Goal: Task Accomplishment & Management: Manage account settings

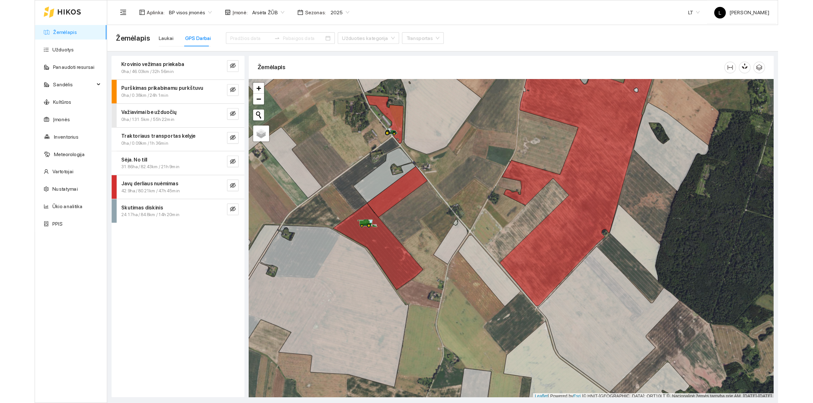
scroll to position [2, 0]
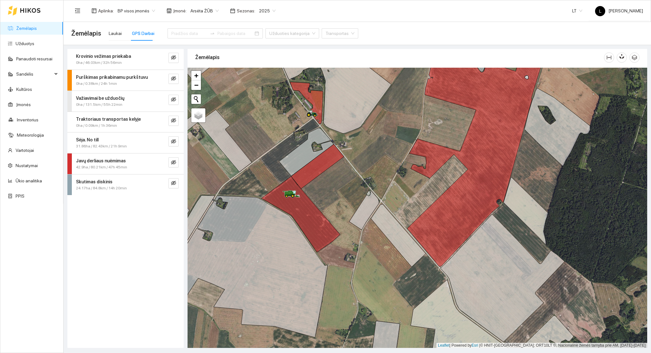
click at [31, 28] on link "Žemėlapis" at bounding box center [26, 28] width 21 height 5
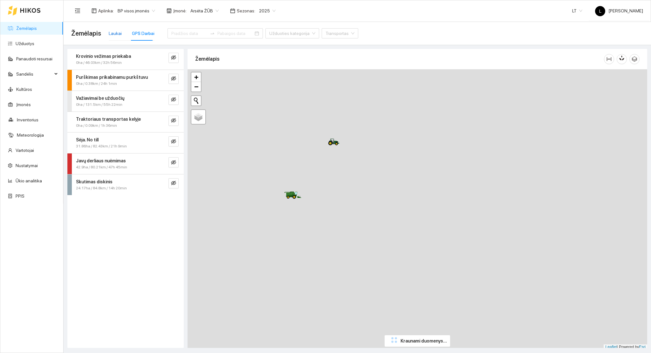
click at [115, 31] on div "Laukai" at bounding box center [115, 33] width 13 height 7
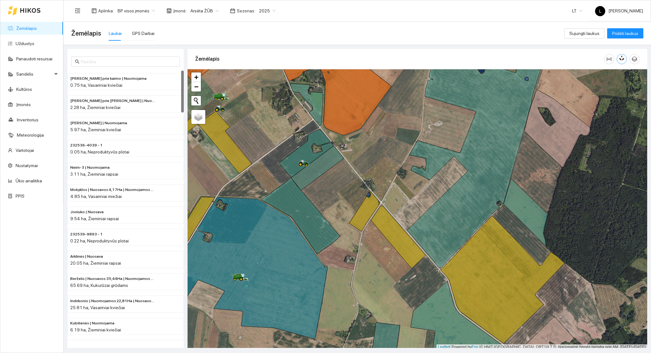
click at [624, 60] on icon "button" at bounding box center [622, 58] width 6 height 6
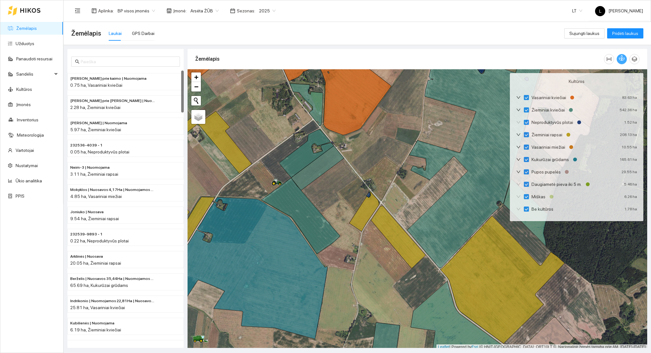
click at [622, 60] on icon "button" at bounding box center [622, 58] width 6 height 6
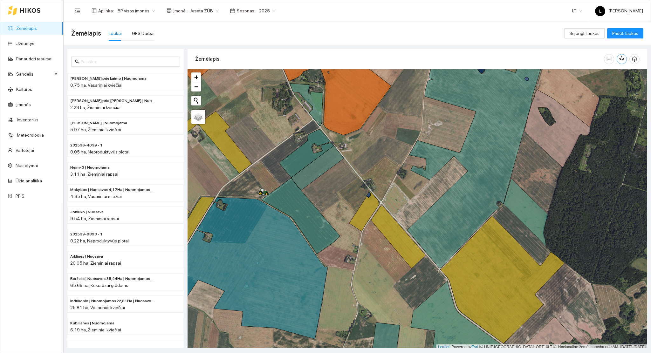
click at [260, 10] on span "2025" at bounding box center [267, 11] width 17 height 10
click at [261, 82] on div "2026" at bounding box center [262, 84] width 17 height 7
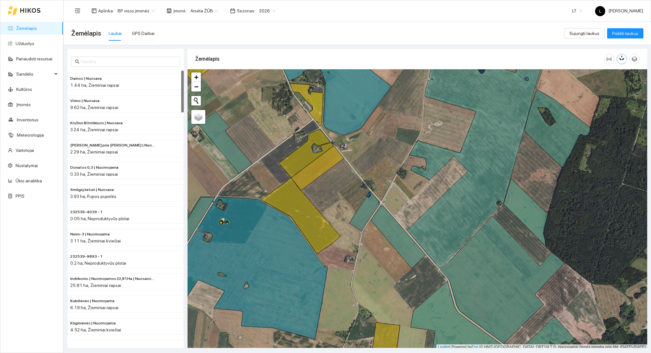
click at [623, 60] on icon "button" at bounding box center [622, 57] width 3 height 5
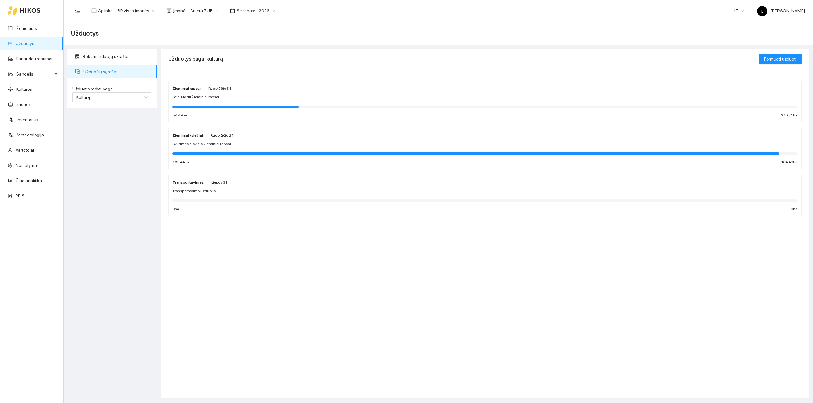
click at [215, 98] on span "Sėja. No till Žieminiai rapsai" at bounding box center [195, 97] width 47 height 6
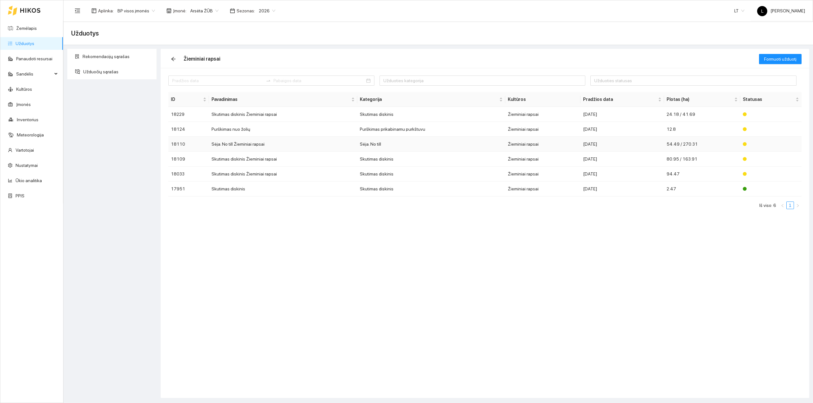
click at [292, 146] on td "Sėja. No till Žieminiai rapsai" at bounding box center [283, 144] width 148 height 15
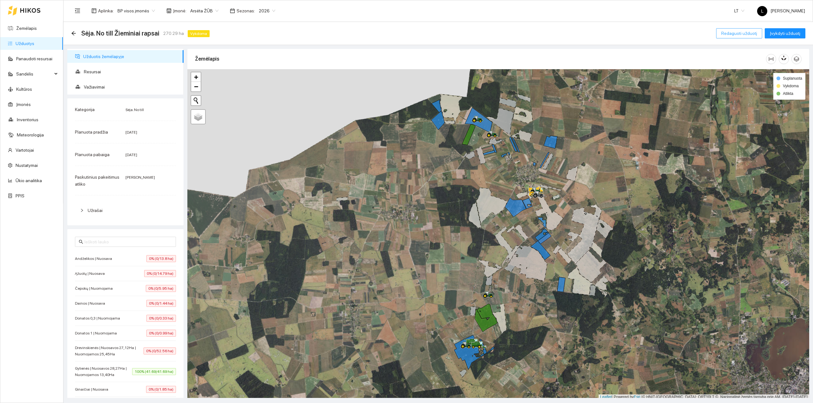
click at [742, 34] on span "Redaguoti užduotį" at bounding box center [739, 33] width 36 height 7
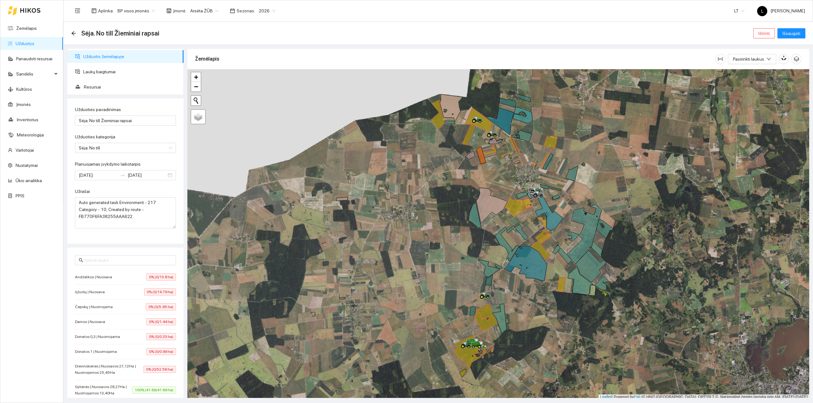
scroll to position [2, 0]
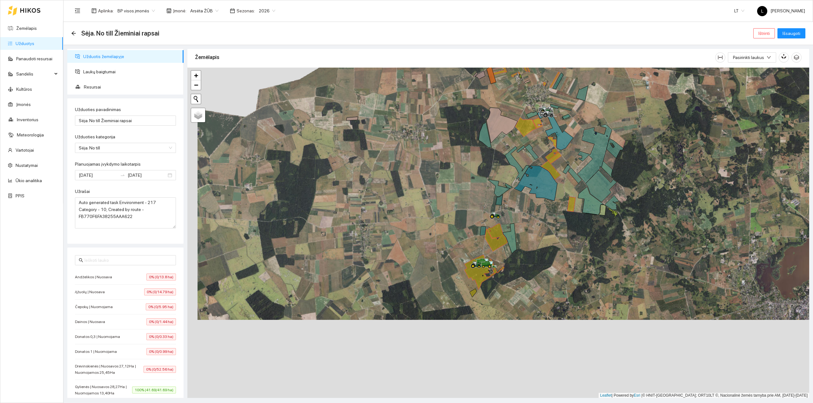
drag, startPoint x: 430, startPoint y: 348, endPoint x: 484, endPoint y: 288, distance: 81.2
click at [441, 264] on div at bounding box center [498, 233] width 622 height 331
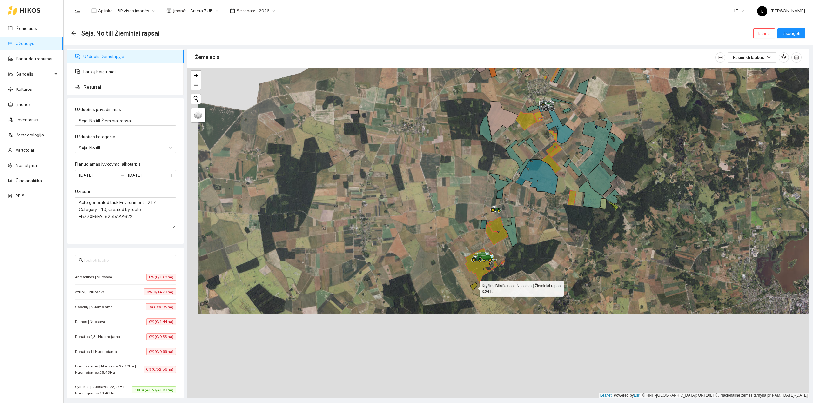
click at [473, 287] on icon at bounding box center [473, 287] width 7 height 8
click at [793, 30] on span "Išsaugoti" at bounding box center [792, 33] width 18 height 7
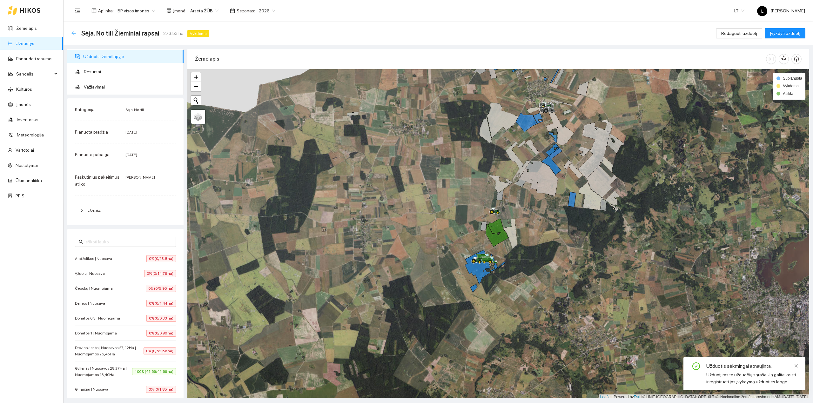
click at [73, 34] on icon "arrow-left" at bounding box center [73, 33] width 5 height 5
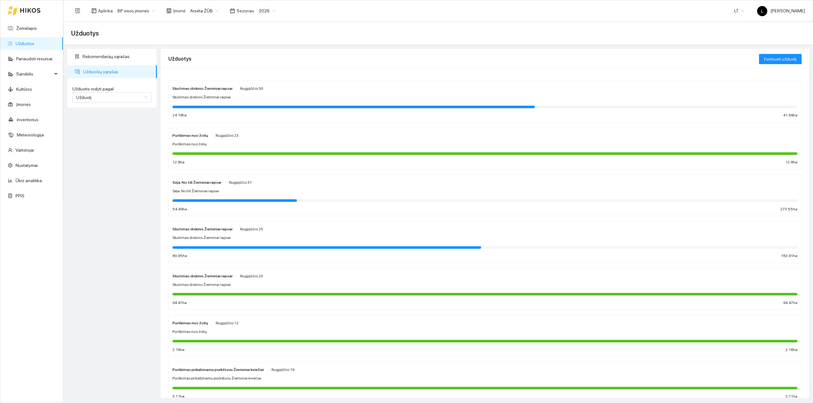
click at [26, 43] on link "Užduotys" at bounding box center [25, 43] width 19 height 5
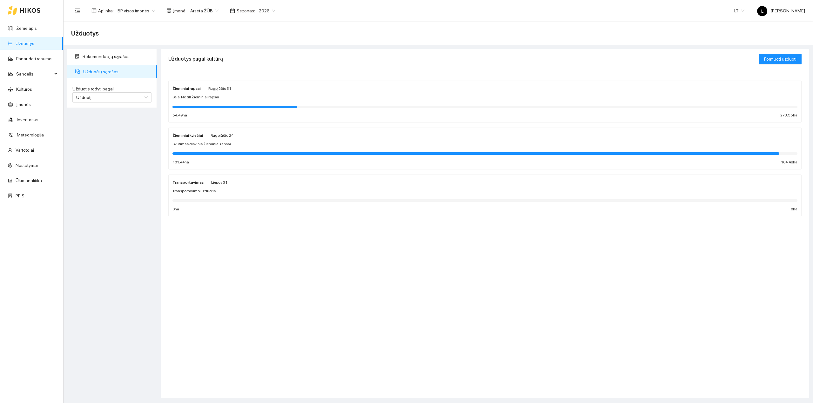
click at [217, 106] on div at bounding box center [234, 107] width 125 height 3
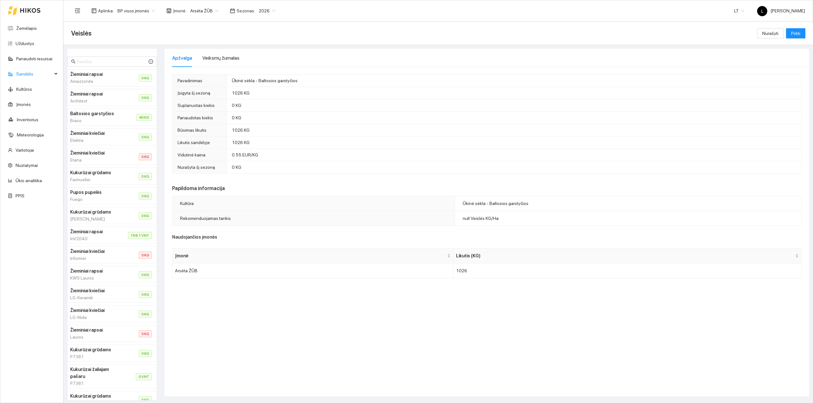
click at [24, 10] on icon at bounding box center [30, 10] width 20 height 4
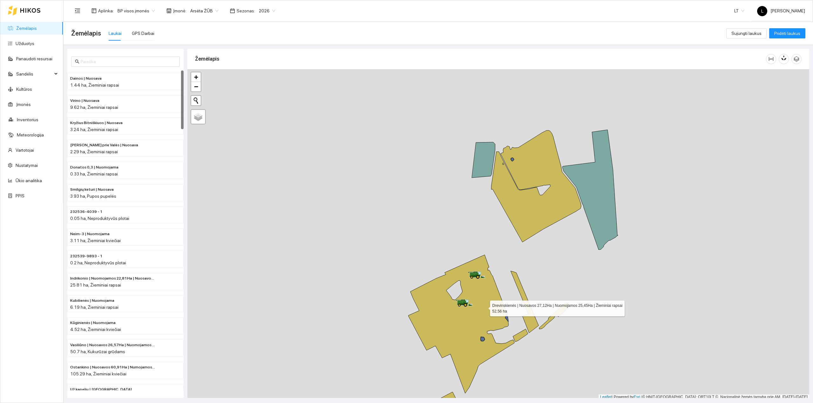
scroll to position [2, 0]
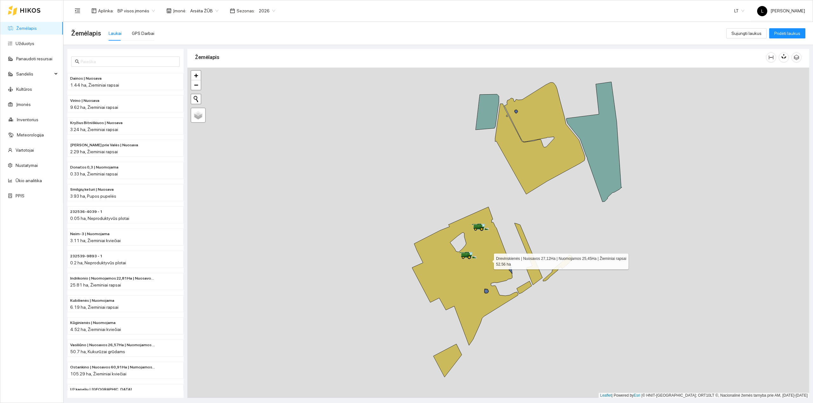
drag, startPoint x: 484, startPoint y: 308, endPoint x: 486, endPoint y: 260, distance: 47.7
click at [488, 260] on icon at bounding box center [465, 276] width 106 height 139
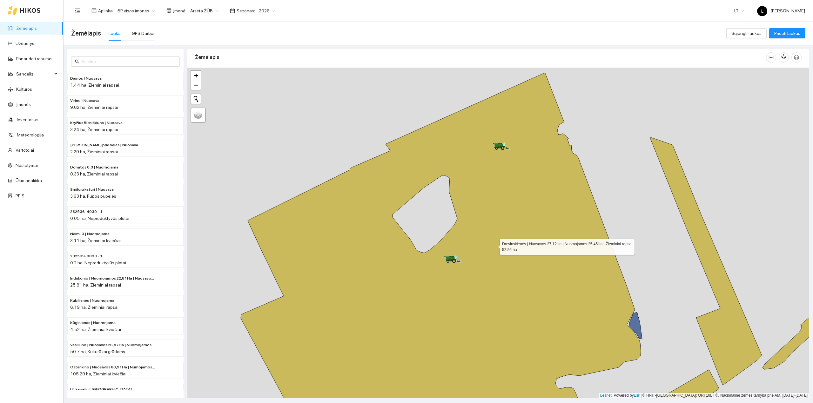
drag, startPoint x: 498, startPoint y: 225, endPoint x: 490, endPoint y: 247, distance: 22.9
click at [494, 246] on icon at bounding box center [453, 263] width 425 height 381
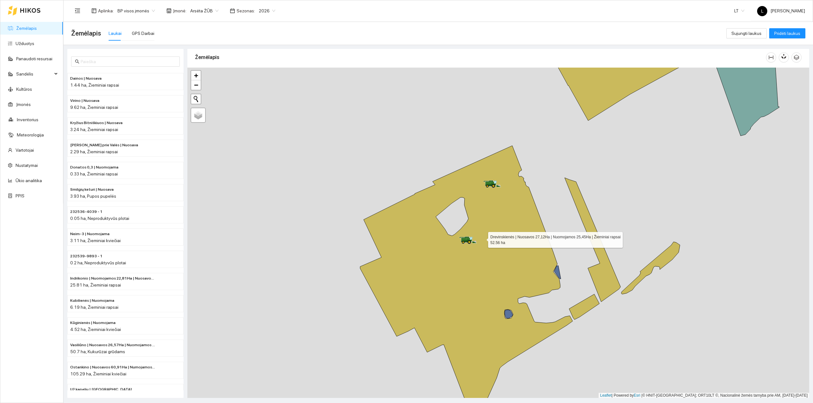
drag, startPoint x: 488, startPoint y: 255, endPoint x: 365, endPoint y: 173, distance: 148.2
click at [471, 216] on icon at bounding box center [466, 282] width 213 height 273
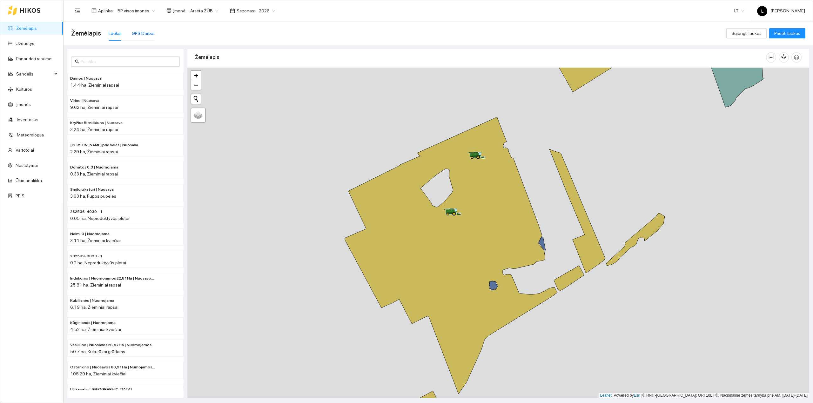
click at [144, 32] on div "GPS Darbai" at bounding box center [143, 33] width 23 height 7
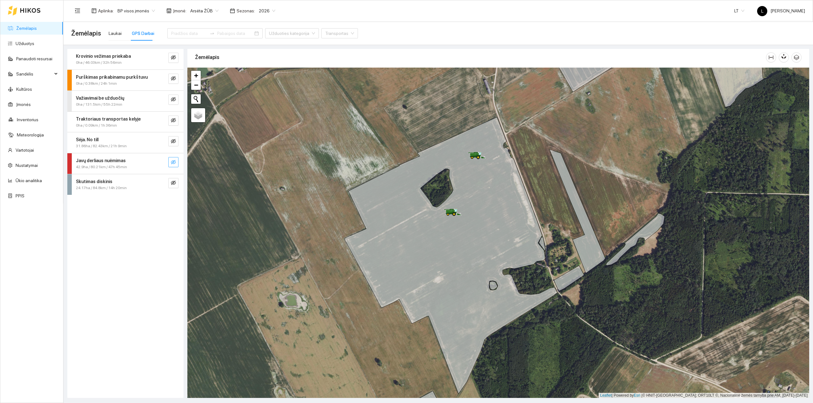
click at [175, 163] on icon "eye-invisible" at bounding box center [173, 162] width 5 height 5
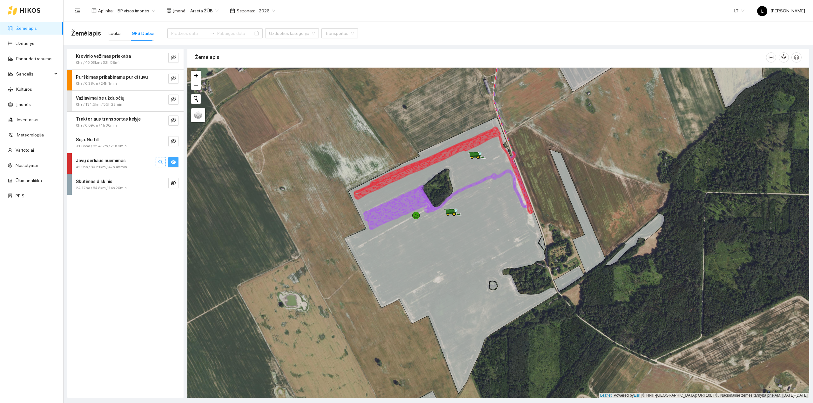
click at [161, 164] on icon "search" at bounding box center [160, 162] width 5 height 5
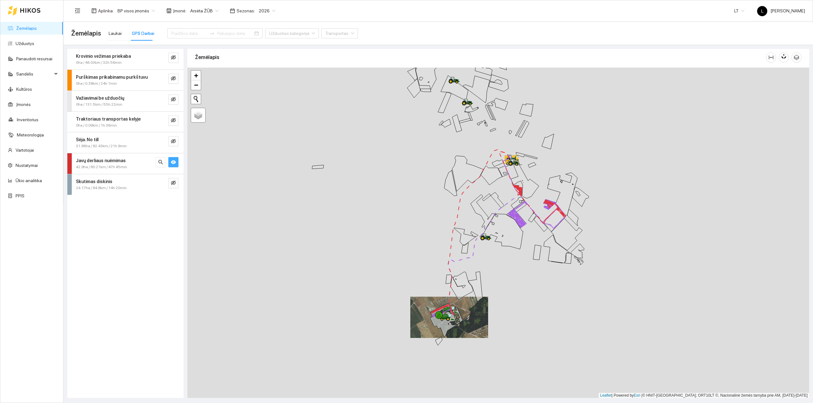
click at [127, 168] on div "42.9ha / 80.21km / 47h 45min" at bounding box center [115, 167] width 78 height 6
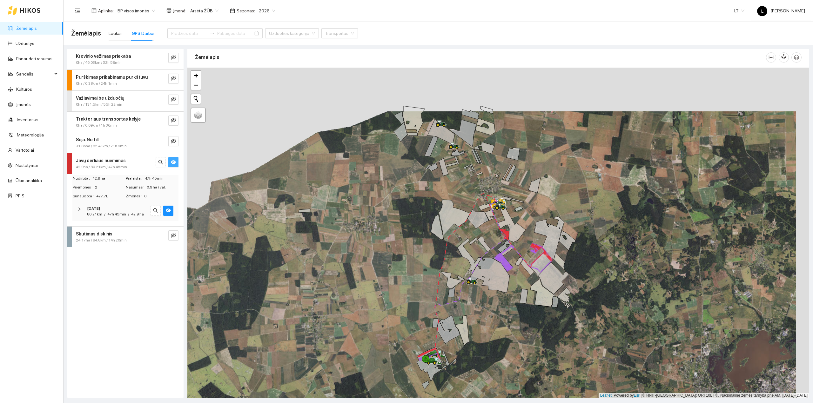
drag, startPoint x: 435, startPoint y: 189, endPoint x: 421, endPoint y: 228, distance: 40.7
click at [421, 228] on div at bounding box center [498, 233] width 622 height 331
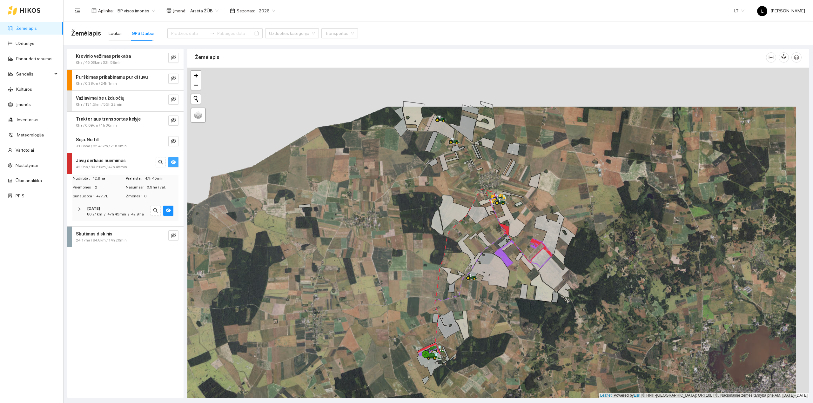
click at [262, 12] on span "2026" at bounding box center [267, 11] width 17 height 10
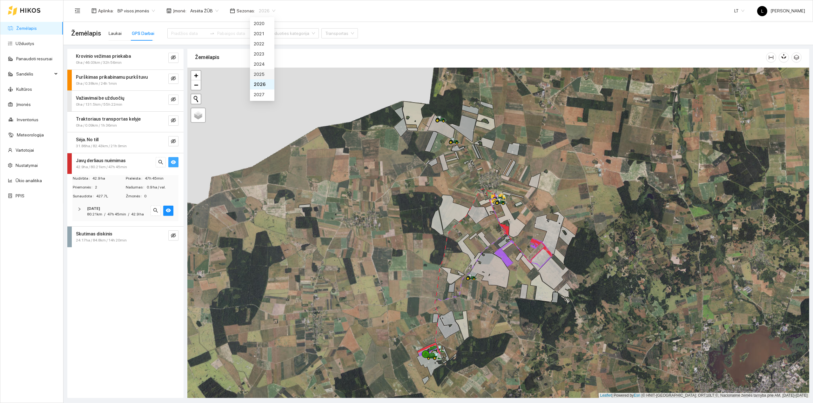
click at [262, 75] on div "2025" at bounding box center [262, 74] width 17 height 7
click at [172, 160] on button "button" at bounding box center [173, 162] width 10 height 10
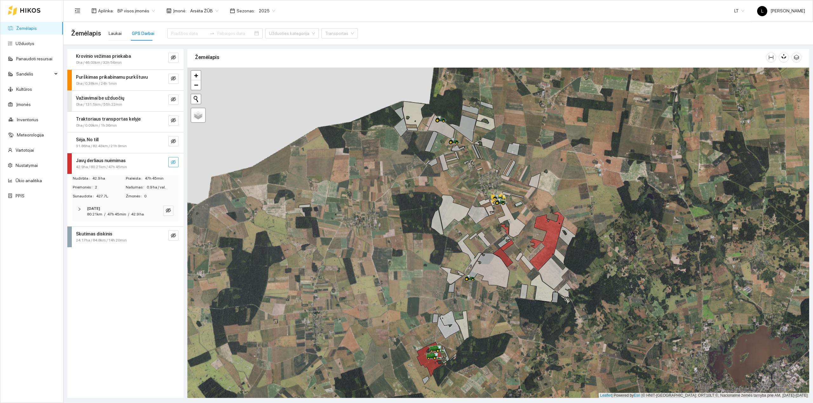
click at [174, 162] on icon "eye-invisible" at bounding box center [173, 162] width 5 height 5
click at [163, 166] on span "search" at bounding box center [160, 163] width 5 height 6
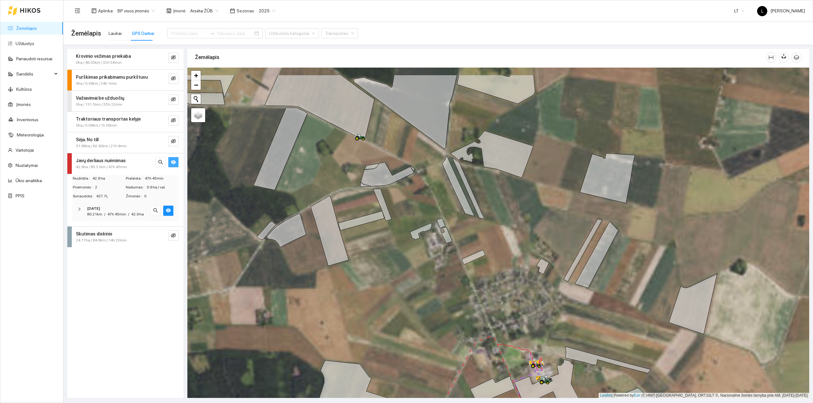
drag, startPoint x: 464, startPoint y: 153, endPoint x: 465, endPoint y: 172, distance: 18.5
click at [465, 171] on div at bounding box center [498, 233] width 622 height 331
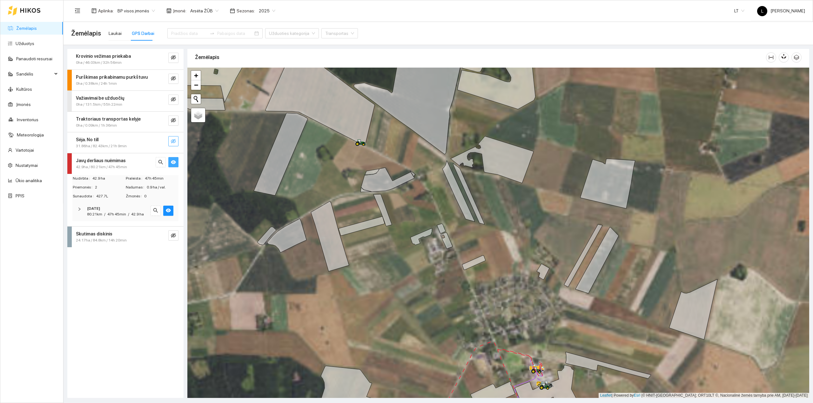
click at [173, 140] on icon "eye-invisible" at bounding box center [173, 141] width 5 height 4
click at [173, 141] on icon "eye" at bounding box center [173, 141] width 5 height 4
click at [174, 123] on icon "eye-invisible" at bounding box center [173, 120] width 5 height 5
click at [173, 119] on icon "eye" at bounding box center [173, 120] width 5 height 4
click at [173, 98] on icon "eye-invisible" at bounding box center [173, 99] width 5 height 5
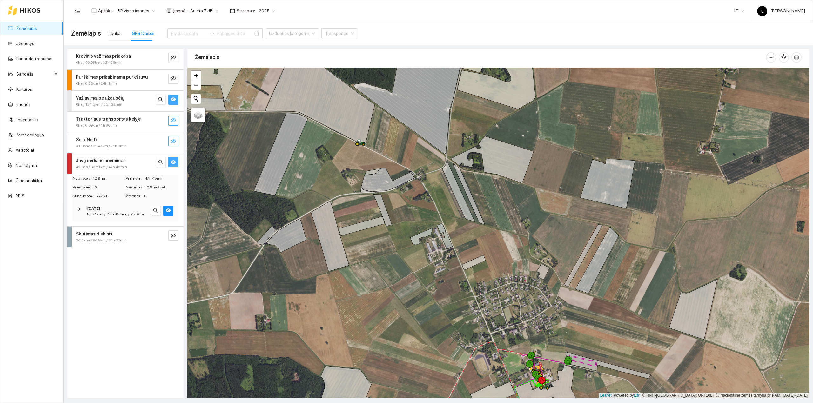
click at [173, 98] on icon "eye" at bounding box center [173, 99] width 5 height 5
click at [173, 98] on icon "eye-invisible" at bounding box center [173, 99] width 5 height 4
click at [173, 98] on icon "eye" at bounding box center [173, 99] width 5 height 5
click at [172, 80] on icon "eye-invisible" at bounding box center [173, 78] width 5 height 5
click at [172, 79] on icon "eye" at bounding box center [173, 79] width 5 height 4
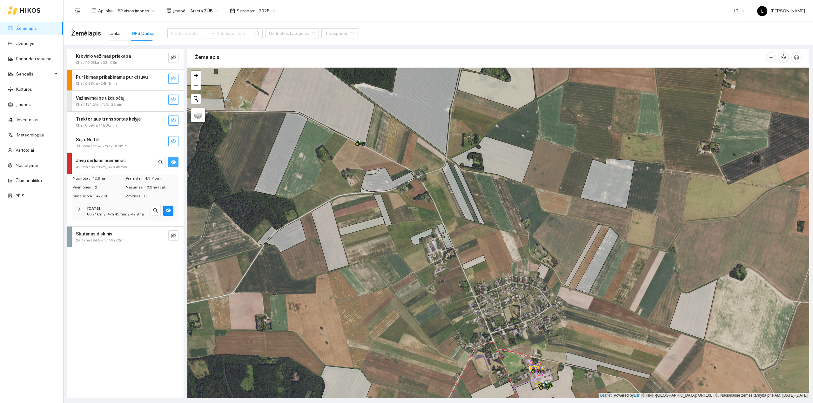
click at [172, 102] on span "eye-invisible" at bounding box center [173, 100] width 5 height 6
click at [173, 101] on icon "eye" at bounding box center [173, 100] width 5 height 4
click at [183, 36] on input at bounding box center [189, 33] width 36 height 7
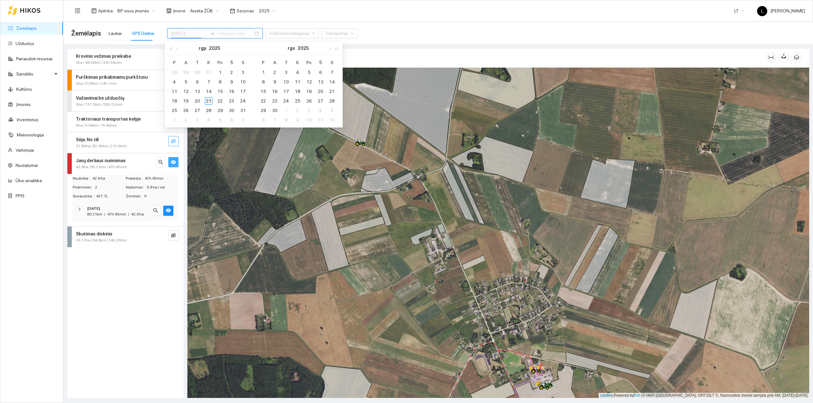
type input "2025-08-21"
click at [208, 102] on div "21" at bounding box center [209, 101] width 8 height 8
type input "2025-08-21"
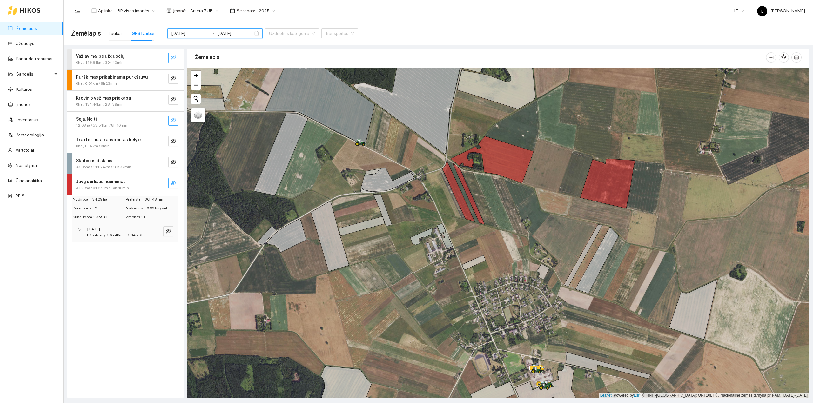
click at [172, 186] on icon "eye-invisible" at bounding box center [173, 182] width 5 height 5
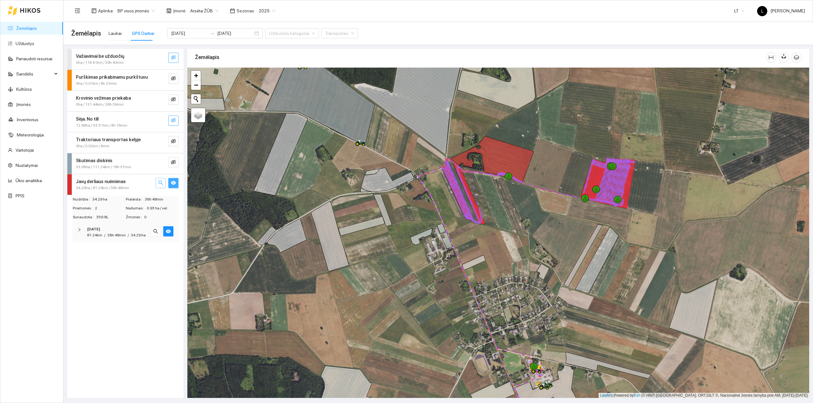
click at [161, 185] on icon "search" at bounding box center [160, 182] width 5 height 5
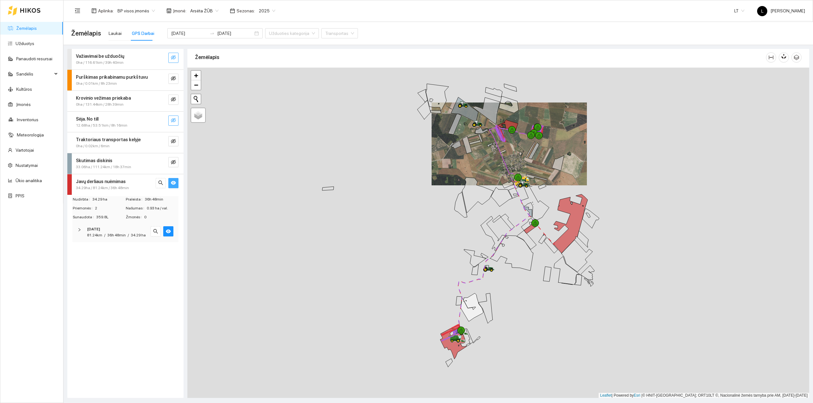
click at [106, 184] on strong "Javų derliaus nuėmimas" at bounding box center [101, 181] width 50 height 5
click at [109, 183] on strong "Javų derliaus nuėmimas" at bounding box center [101, 181] width 50 height 5
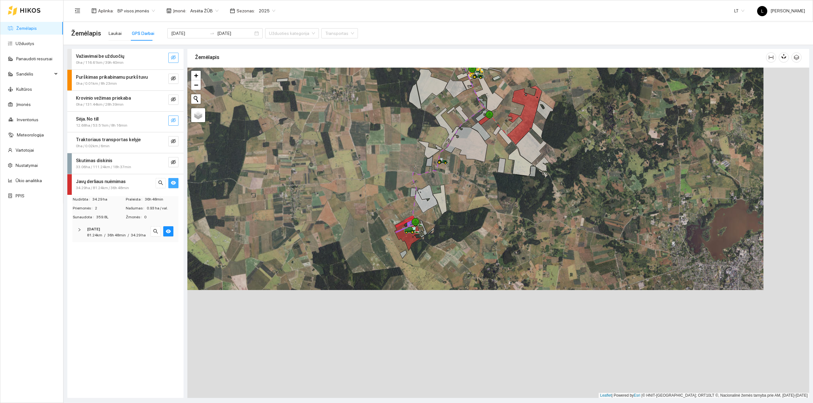
click at [423, 263] on div at bounding box center [498, 233] width 622 height 331
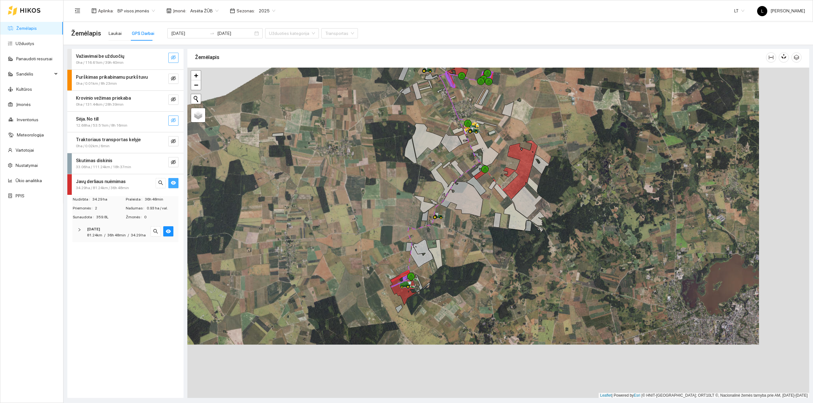
drag, startPoint x: 437, startPoint y: 191, endPoint x: 427, endPoint y: 253, distance: 62.8
click at [428, 253] on div at bounding box center [498, 233] width 622 height 331
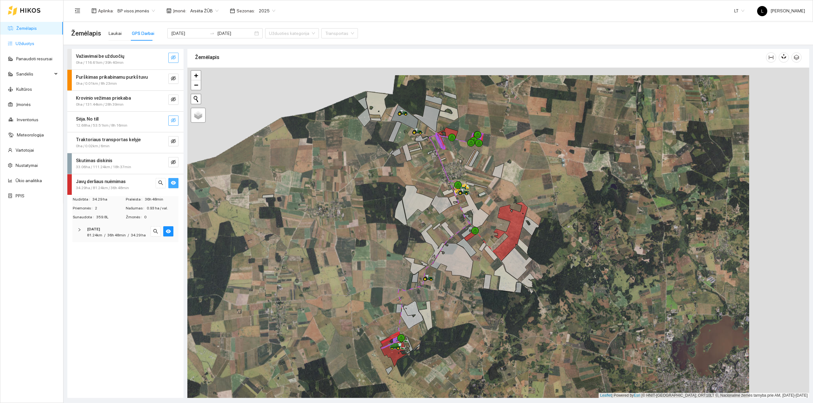
click at [24, 41] on link "Užduotys" at bounding box center [25, 43] width 19 height 5
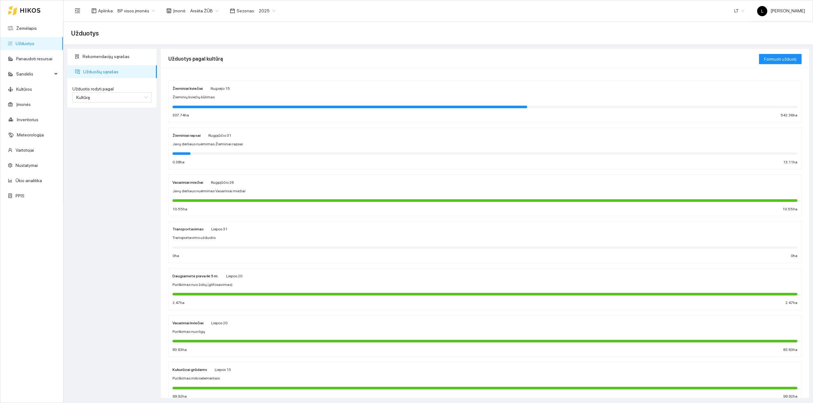
click at [270, 105] on div at bounding box center [484, 106] width 625 height 7
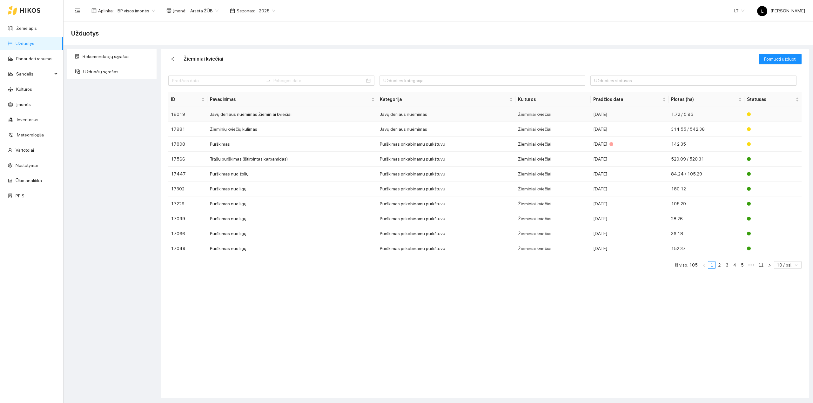
click at [329, 116] on td "Javų derliaus nuėmimas Žieminiai kviečiai" at bounding box center [292, 114] width 170 height 15
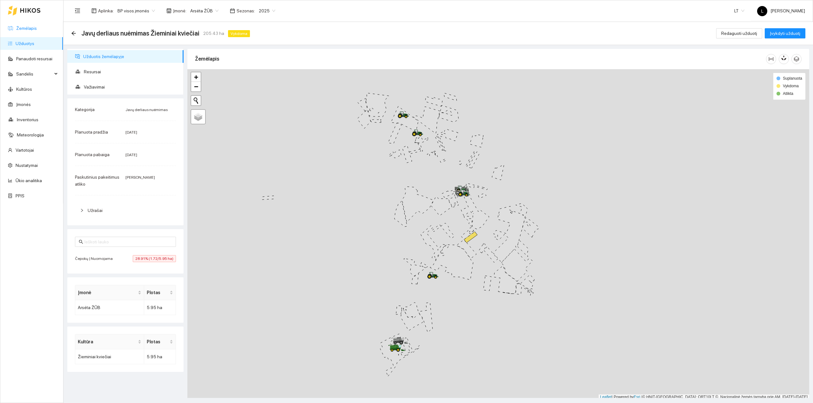
click at [34, 26] on link "Žemėlapis" at bounding box center [26, 28] width 21 height 5
